Goal: Find specific page/section: Find specific page/section

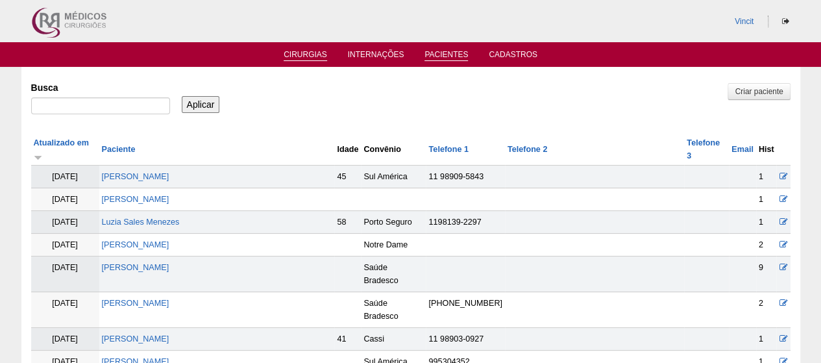
click at [298, 54] on link "Cirurgias" at bounding box center [304, 55] width 43 height 11
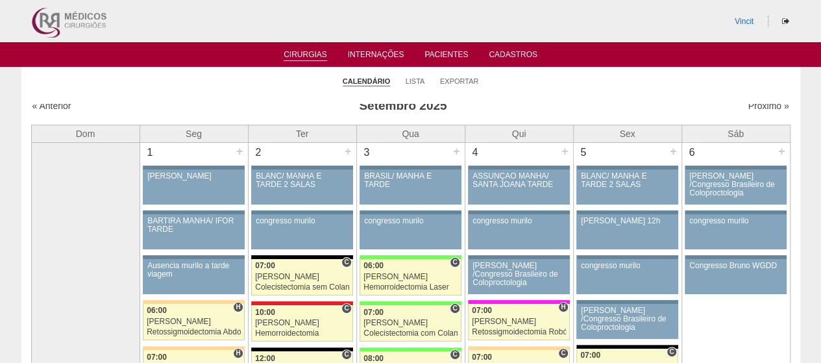
scroll to position [9, 0]
click at [288, 58] on link "Cirurgias" at bounding box center [304, 55] width 43 height 11
click at [310, 58] on link "Cirurgias" at bounding box center [304, 55] width 43 height 11
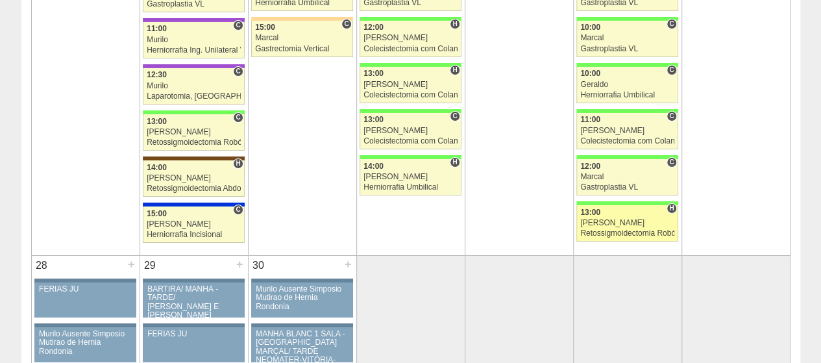
scroll to position [2465, 0]
